Goal: Information Seeking & Learning: Learn about a topic

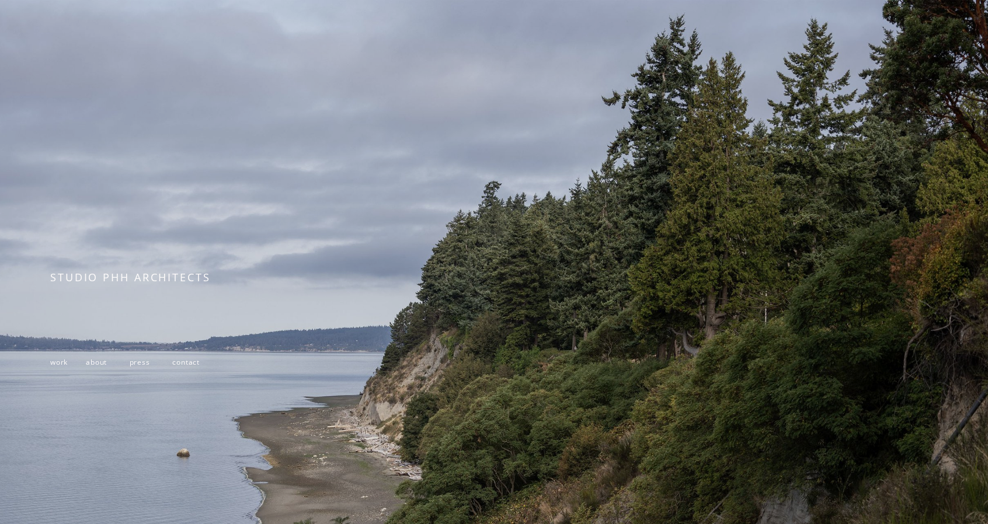
click at [60, 363] on span "work" at bounding box center [59, 362] width 18 height 10
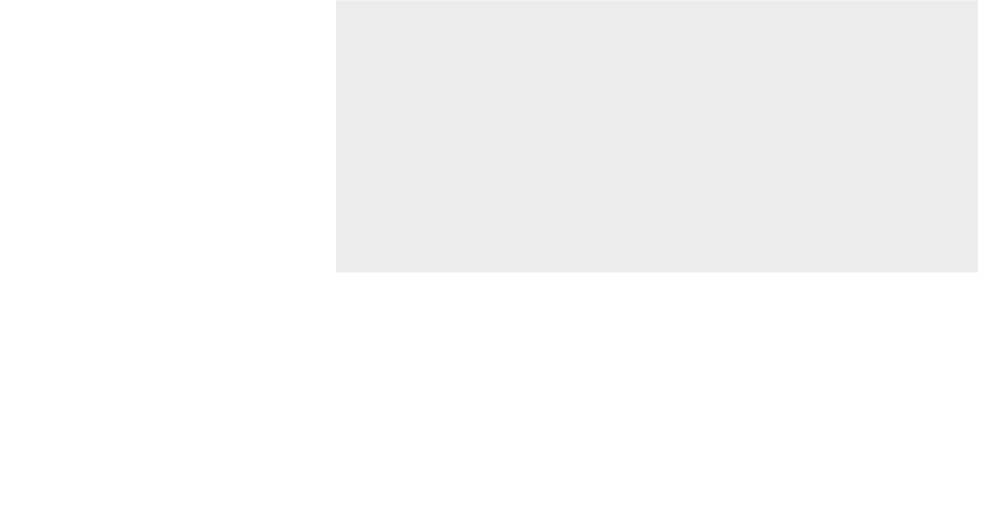
scroll to position [3445, 0]
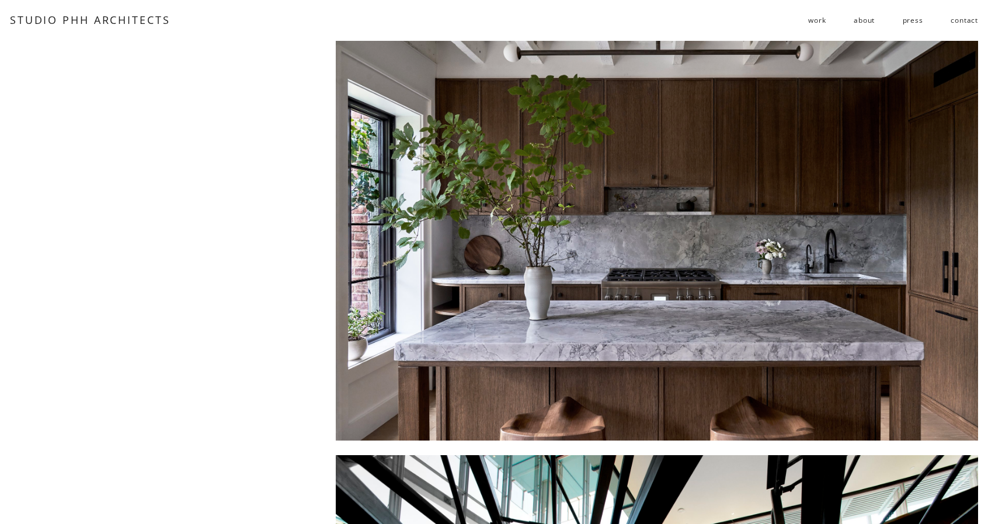
click at [749, 274] on div at bounding box center [657, 235] width 642 height 410
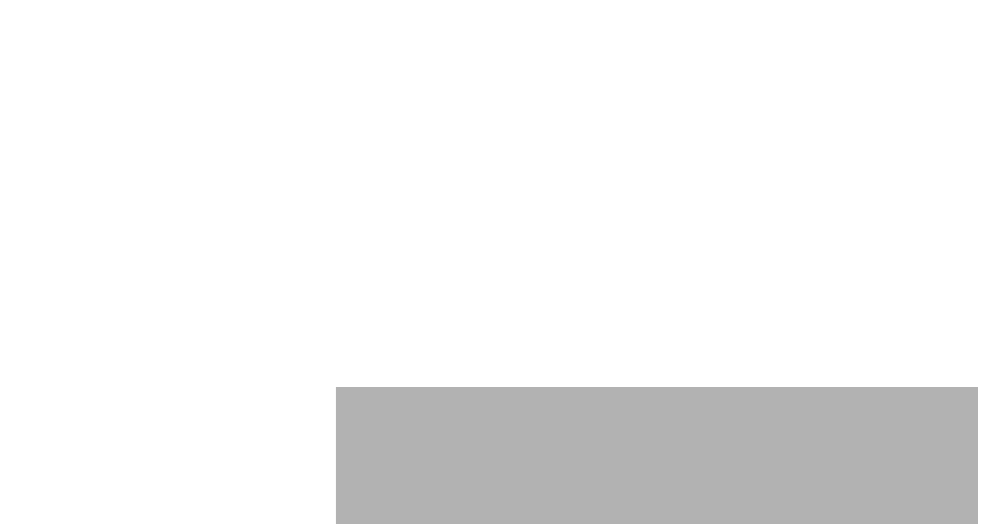
scroll to position [5138, 0]
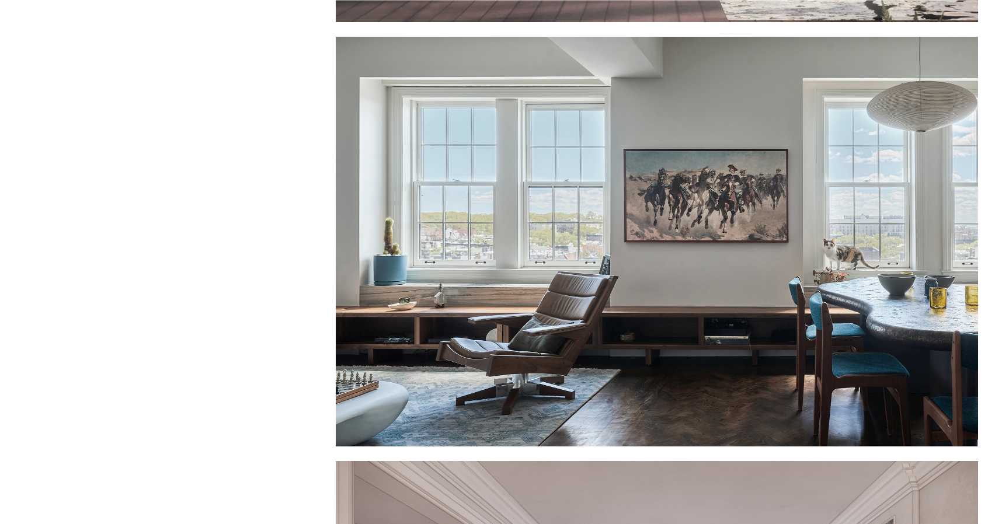
click at [685, 163] on div at bounding box center [657, 242] width 642 height 410
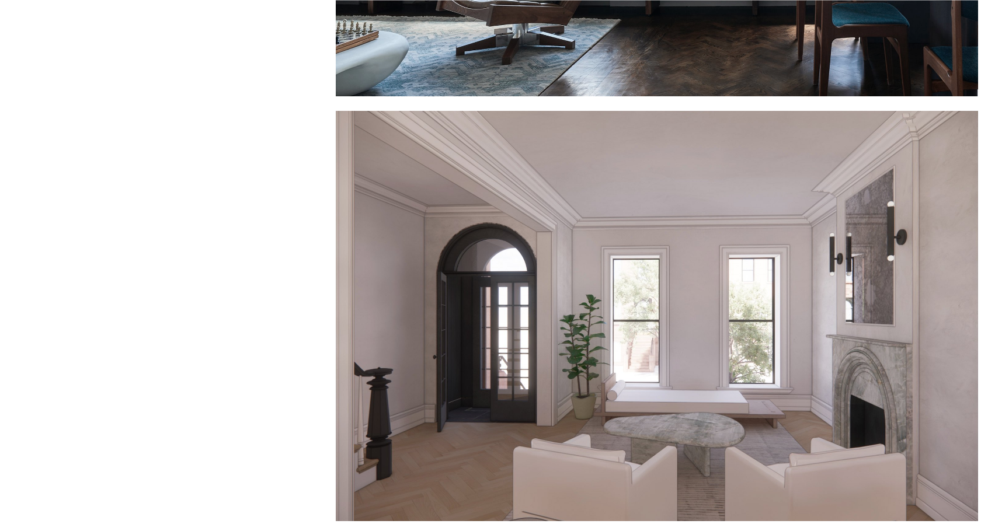
scroll to position [5664, 0]
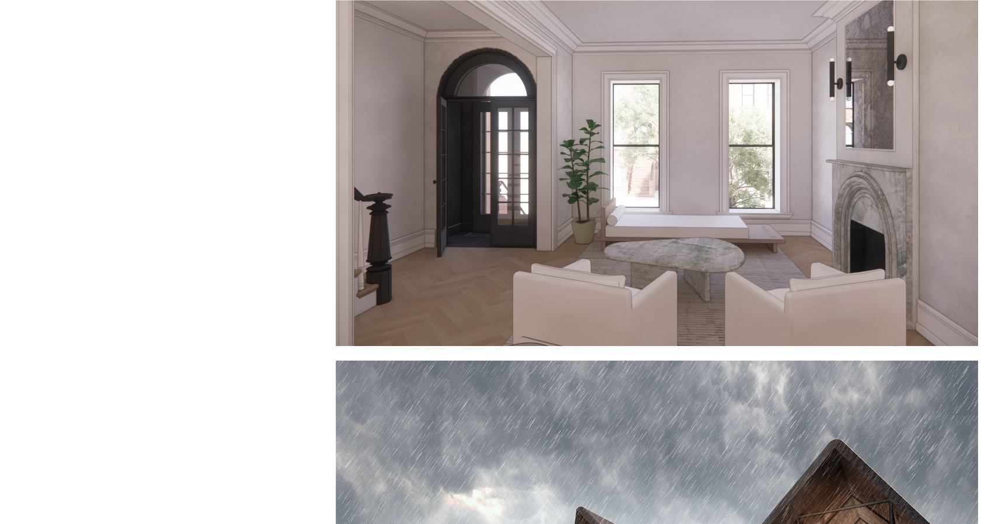
click at [686, 204] on div at bounding box center [657, 141] width 642 height 410
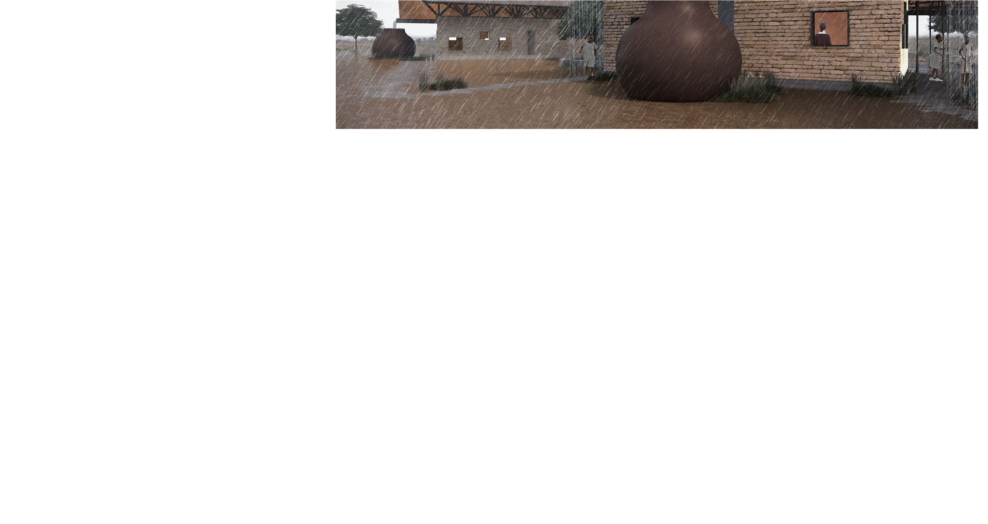
scroll to position [6423, 0]
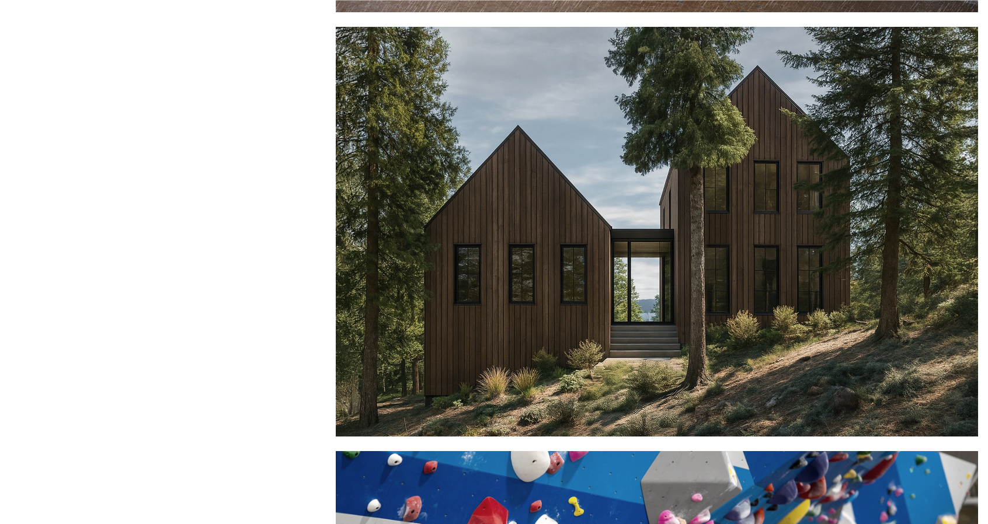
click at [716, 284] on div at bounding box center [657, 232] width 642 height 410
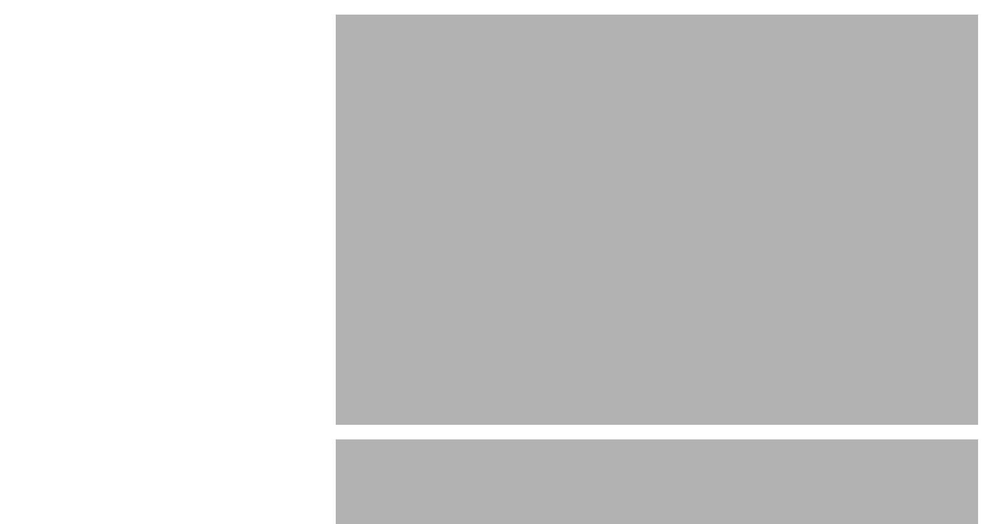
scroll to position [7357, 0]
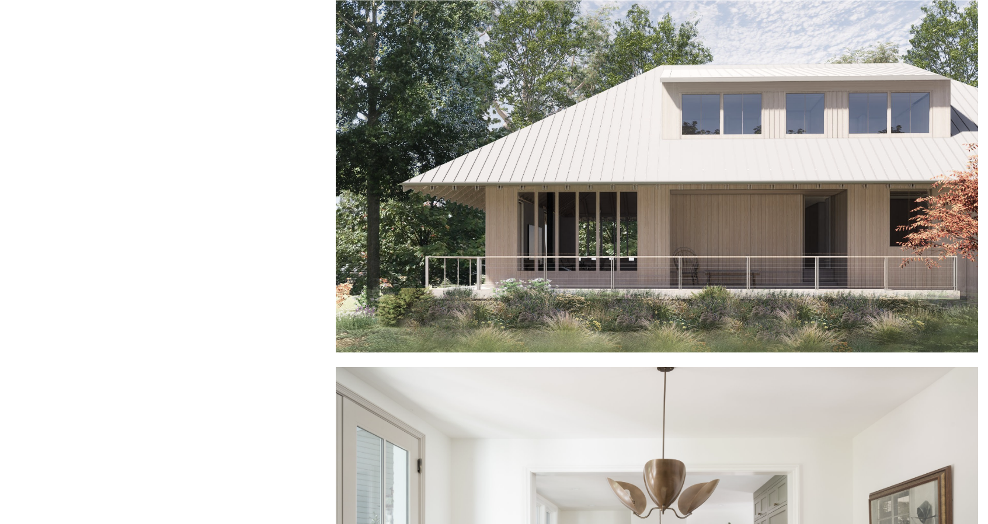
click at [686, 282] on div at bounding box center [657, 147] width 642 height 410
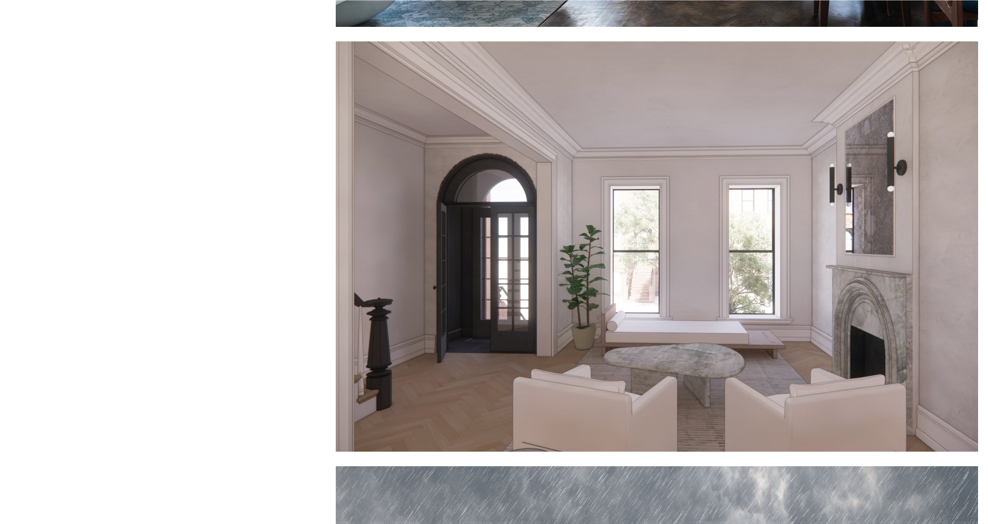
scroll to position [5606, 0]
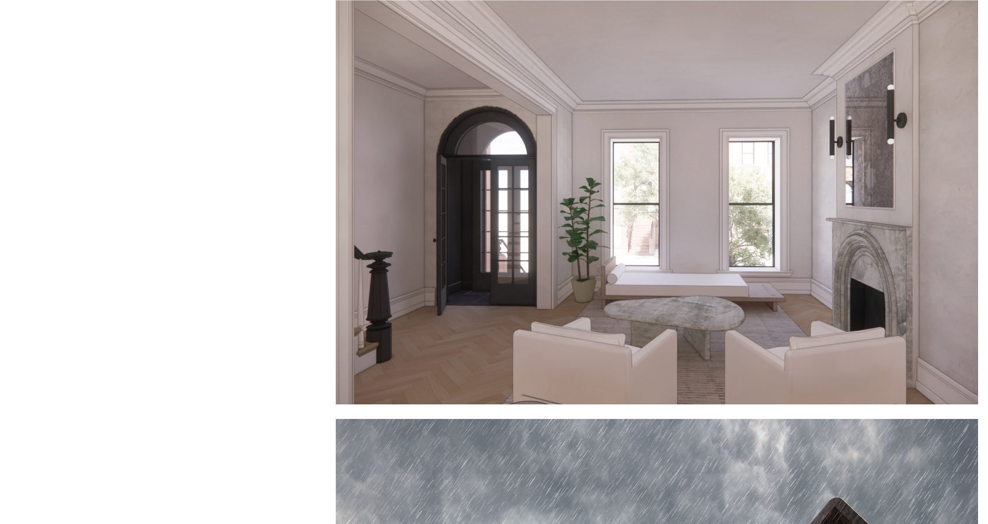
click at [674, 232] on div at bounding box center [657, 199] width 642 height 410
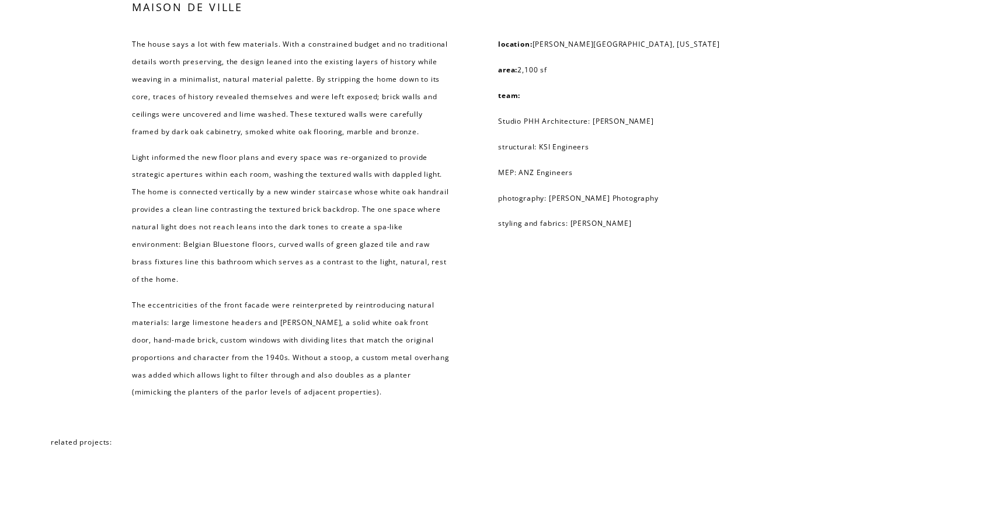
scroll to position [5420, 0]
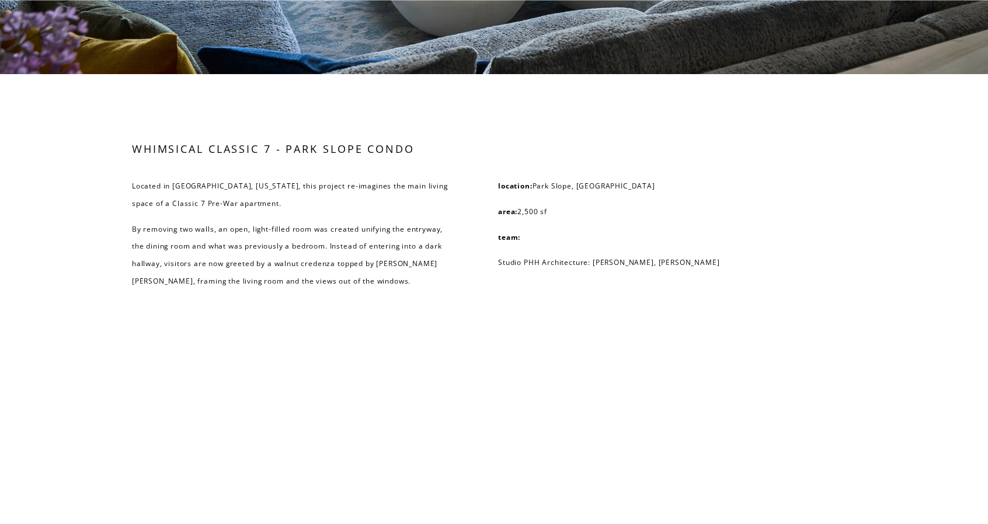
scroll to position [4416, 0]
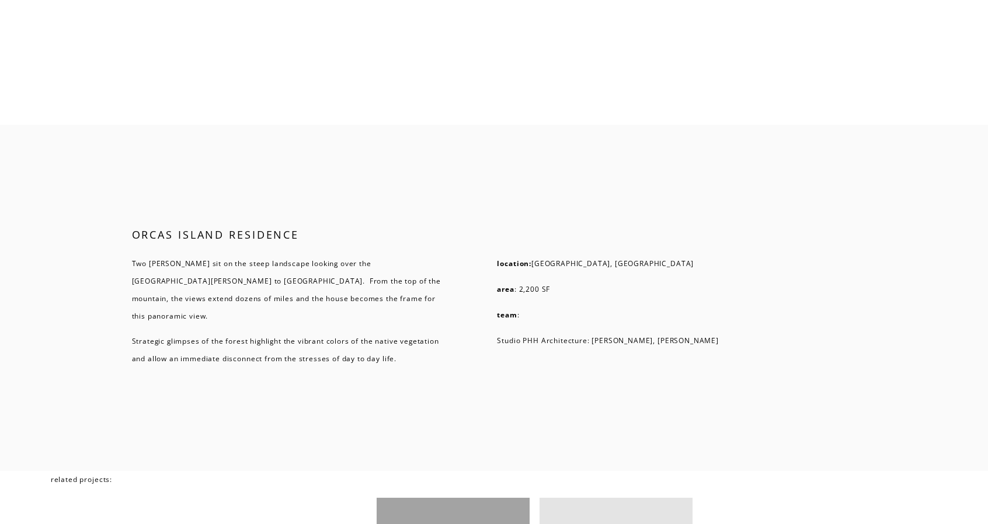
scroll to position [4379, 0]
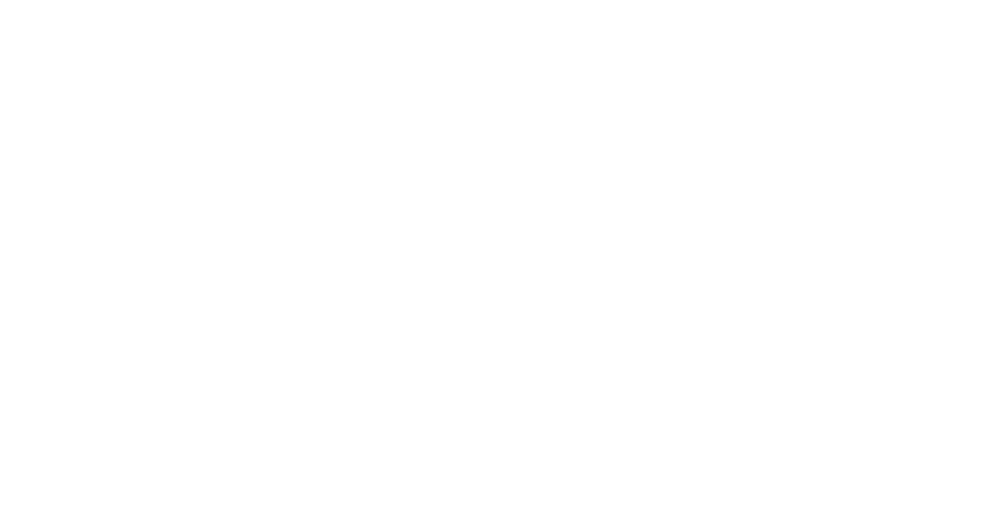
scroll to position [2843, 0]
